Goal: Check status: Check status

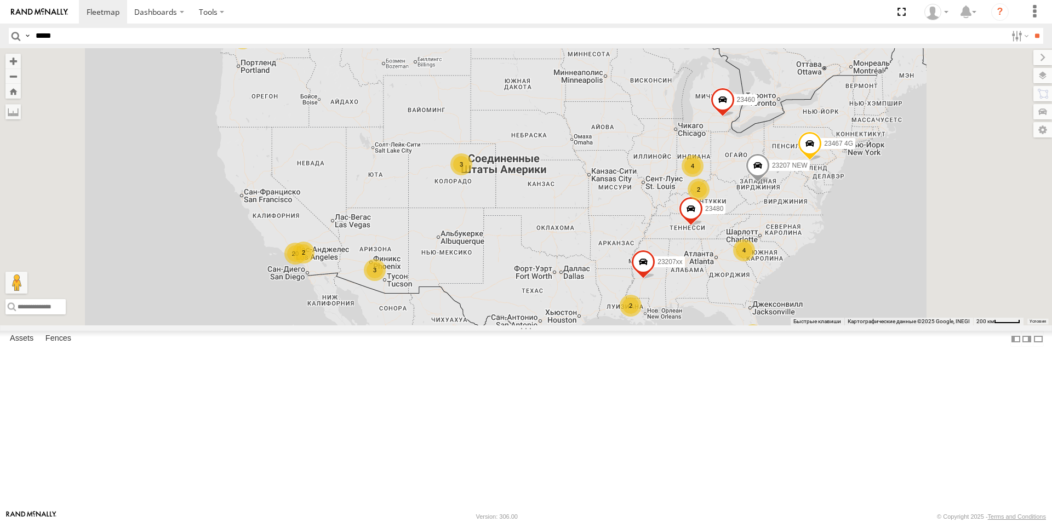
type input "*****"
click at [1031, 28] on input "**" at bounding box center [1037, 36] width 13 height 16
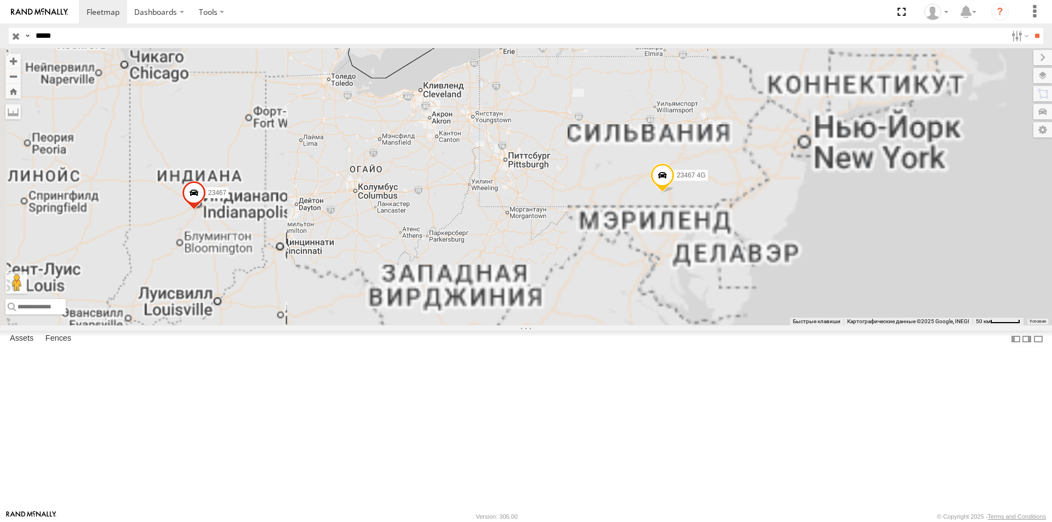
drag, startPoint x: 577, startPoint y: 237, endPoint x: 483, endPoint y: 256, distance: 96.3
click at [484, 256] on div "23467 23467 4G" at bounding box center [526, 186] width 1052 height 277
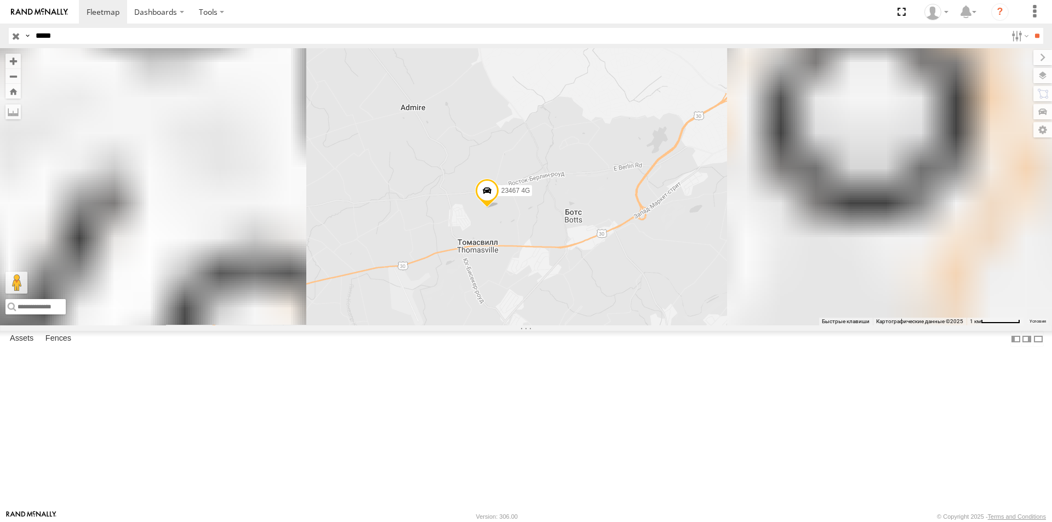
click at [0, 0] on span "Satellite + Roadmap" at bounding box center [0, 0] width 0 height 0
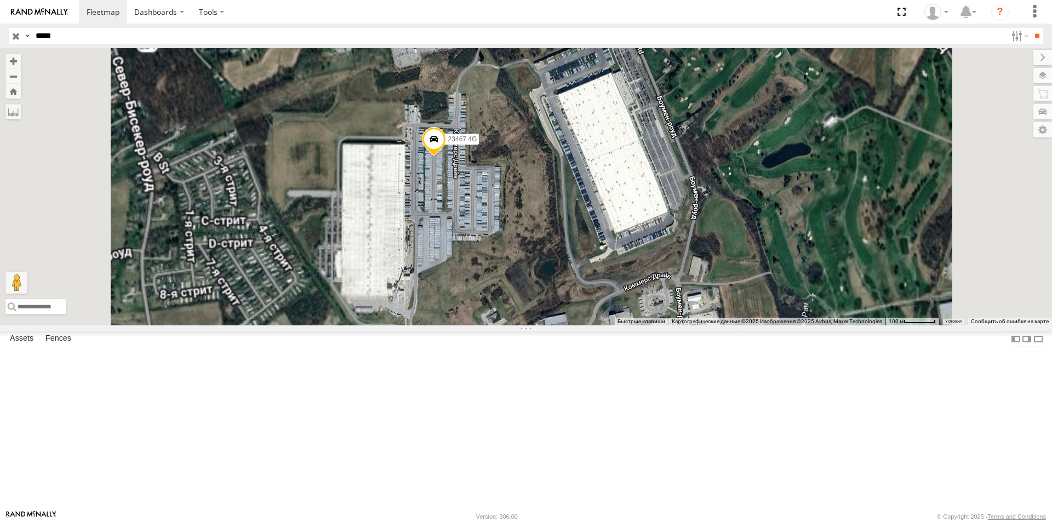
click at [477, 143] on span "23467 4G" at bounding box center [462, 139] width 29 height 8
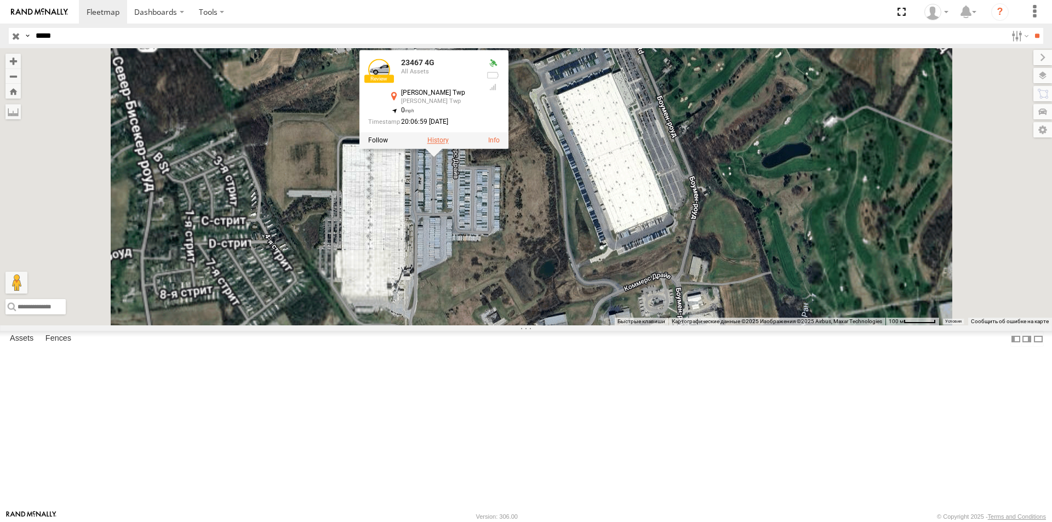
click at [449, 144] on label at bounding box center [437, 140] width 21 height 8
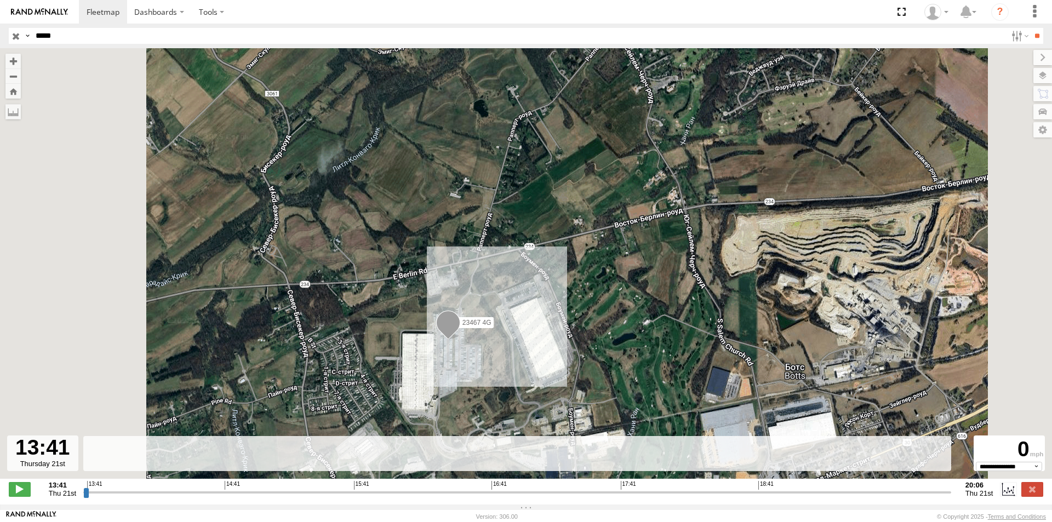
drag, startPoint x: 511, startPoint y: 377, endPoint x: 473, endPoint y: 367, distance: 39.1
click at [473, 367] on div "23467 4G" at bounding box center [526, 269] width 1052 height 442
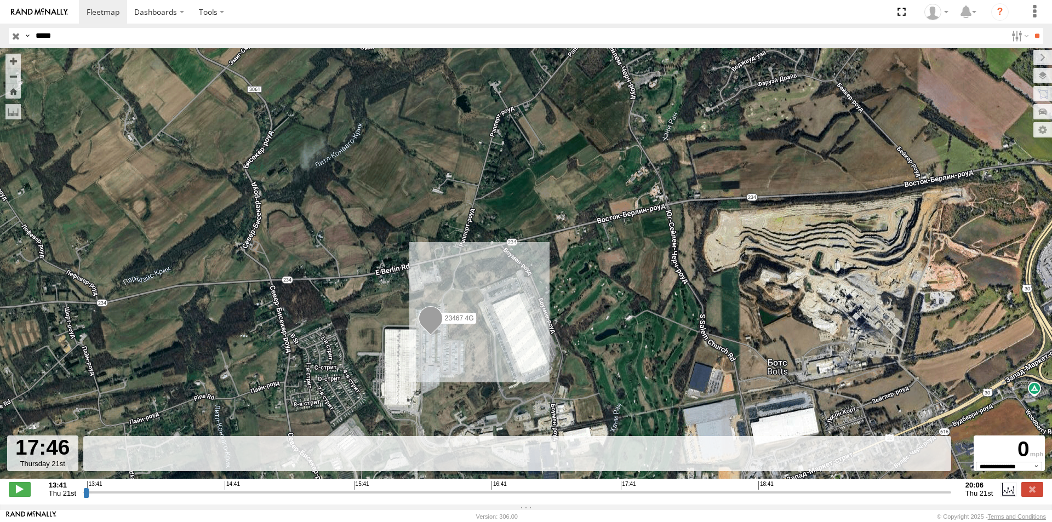
drag, startPoint x: 605, startPoint y: 499, endPoint x: 731, endPoint y: 501, distance: 126.0
click at [729, 497] on input "range" at bounding box center [517, 492] width 868 height 10
drag, startPoint x: 731, startPoint y: 501, endPoint x: 856, endPoint y: 494, distance: 125.2
click at [856, 494] on input "range" at bounding box center [517, 492] width 868 height 10
drag, startPoint x: 856, startPoint y: 501, endPoint x: 921, endPoint y: 499, distance: 64.7
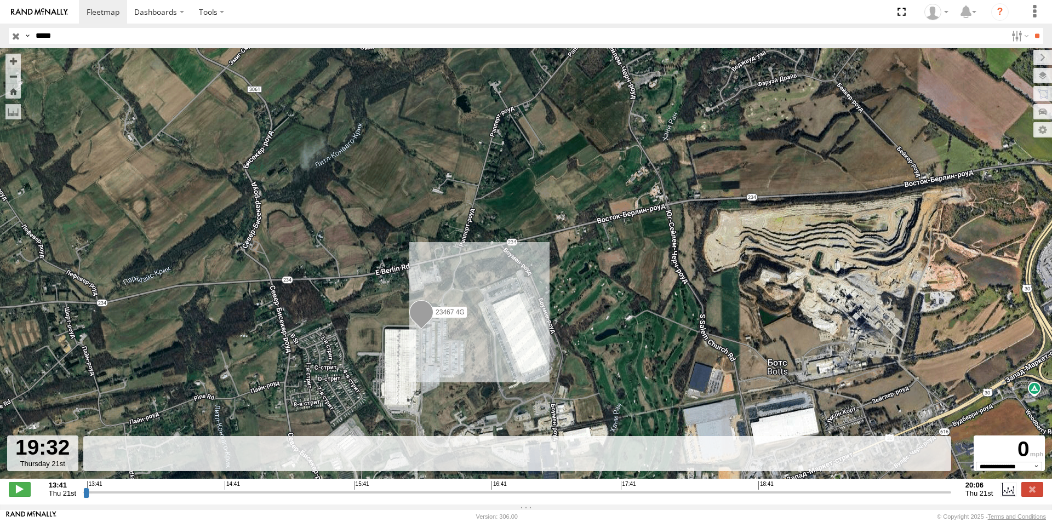
click at [921, 497] on input "range" at bounding box center [517, 492] width 868 height 10
drag, startPoint x: 891, startPoint y: 498, endPoint x: 278, endPoint y: 471, distance: 614.2
click at [278, 487] on input "range" at bounding box center [517, 492] width 868 height 10
drag, startPoint x: 283, startPoint y: 495, endPoint x: 398, endPoint y: 500, distance: 114.6
click at [396, 497] on input "range" at bounding box center [517, 492] width 868 height 10
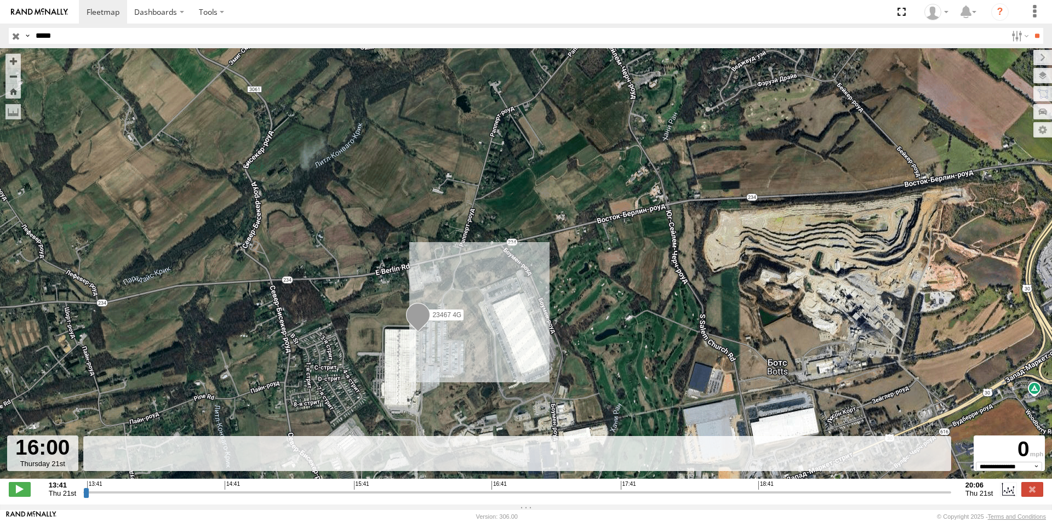
drag, startPoint x: 398, startPoint y: 500, endPoint x: 459, endPoint y: 496, distance: 60.9
click at [456, 496] on input "range" at bounding box center [517, 492] width 868 height 10
drag, startPoint x: 462, startPoint y: 496, endPoint x: 534, endPoint y: 499, distance: 72.4
click at [511, 497] on input "range" at bounding box center [517, 492] width 868 height 10
drag, startPoint x: 534, startPoint y: 499, endPoint x: 610, endPoint y: 504, distance: 76.4
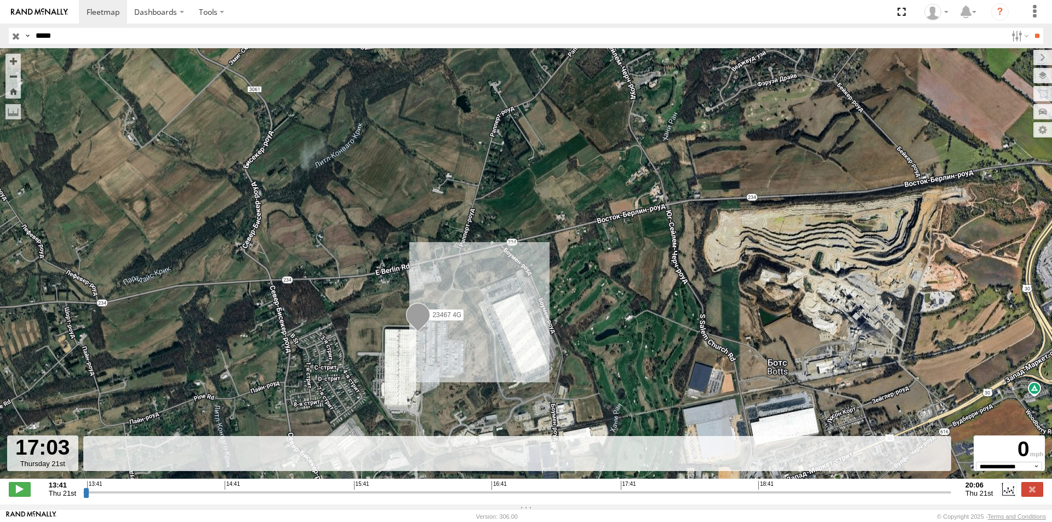
click at [608, 497] on input "range" at bounding box center [517, 492] width 868 height 10
drag, startPoint x: 612, startPoint y: 504, endPoint x: 740, endPoint y: 497, distance: 127.9
click at [738, 497] on div "**********" at bounding box center [526, 490] width 1052 height 23
click at [601, 497] on input "range" at bounding box center [517, 492] width 868 height 10
drag, startPoint x: 610, startPoint y: 497, endPoint x: 803, endPoint y: 504, distance: 193.0
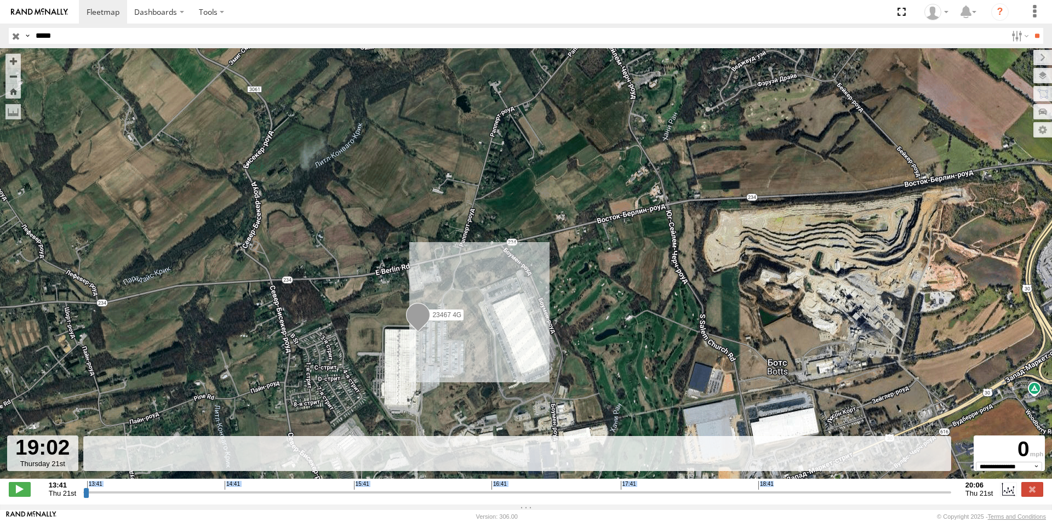
click at [803, 497] on input "range" at bounding box center [517, 492] width 868 height 10
drag, startPoint x: 803, startPoint y: 504, endPoint x: 840, endPoint y: 501, distance: 37.4
click at [839, 501] on div "**********" at bounding box center [526, 490] width 1052 height 23
drag, startPoint x: 802, startPoint y: 499, endPoint x: 874, endPoint y: 499, distance: 72.9
click at [873, 497] on input "range" at bounding box center [517, 492] width 868 height 10
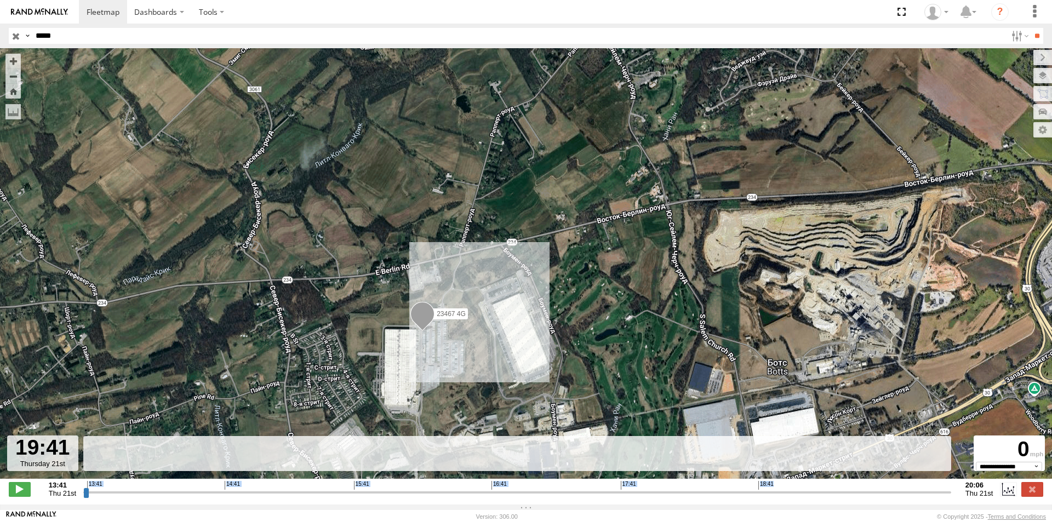
drag, startPoint x: 885, startPoint y: 501, endPoint x: 895, endPoint y: 501, distance: 9.3
click at [894, 497] on input "range" at bounding box center [517, 492] width 868 height 10
drag, startPoint x: 895, startPoint y: 501, endPoint x: 909, endPoint y: 498, distance: 14.5
click at [909, 497] on input "range" at bounding box center [517, 492] width 868 height 10
drag, startPoint x: 909, startPoint y: 499, endPoint x: 121, endPoint y: 460, distance: 788.8
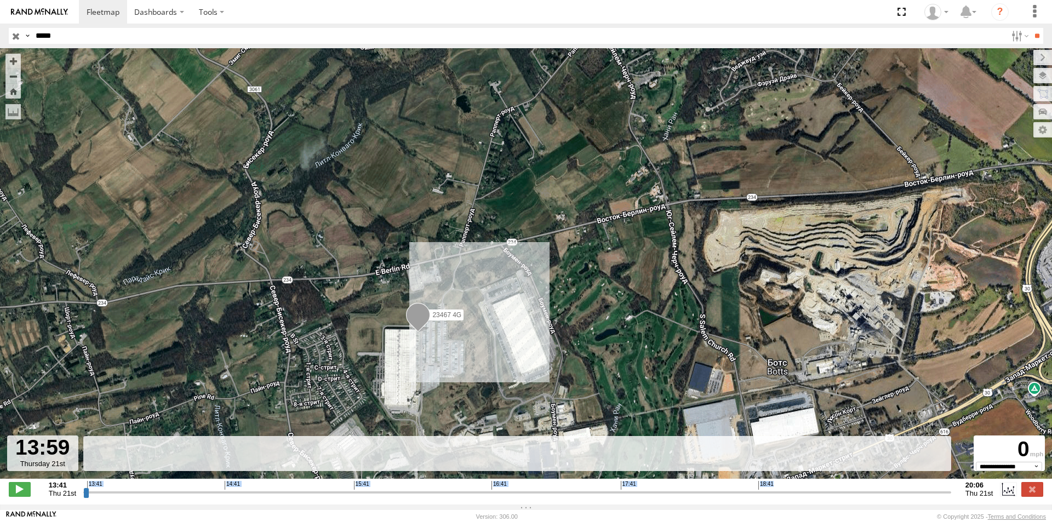
type input "**********"
click at [121, 487] on input "range" at bounding box center [517, 492] width 868 height 10
